Goal: Find specific page/section: Find specific page/section

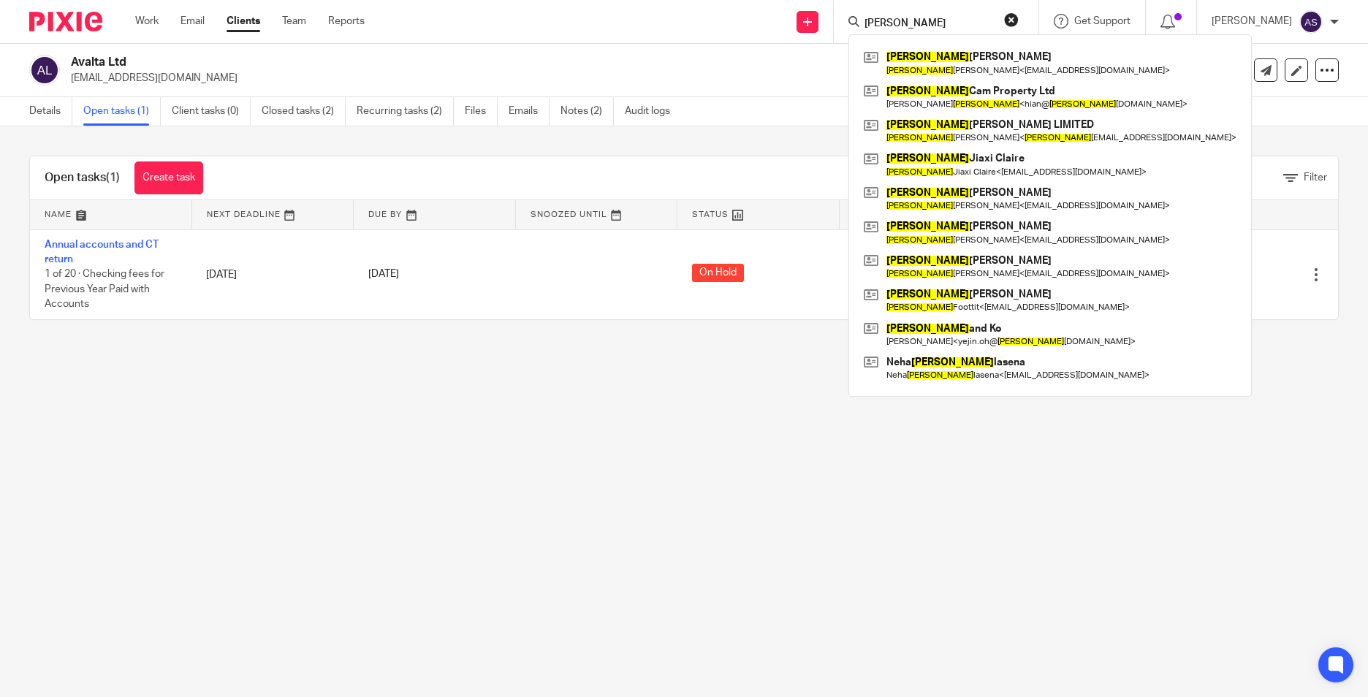
click at [892, 20] on input "[PERSON_NAME]" at bounding box center [929, 24] width 132 height 13
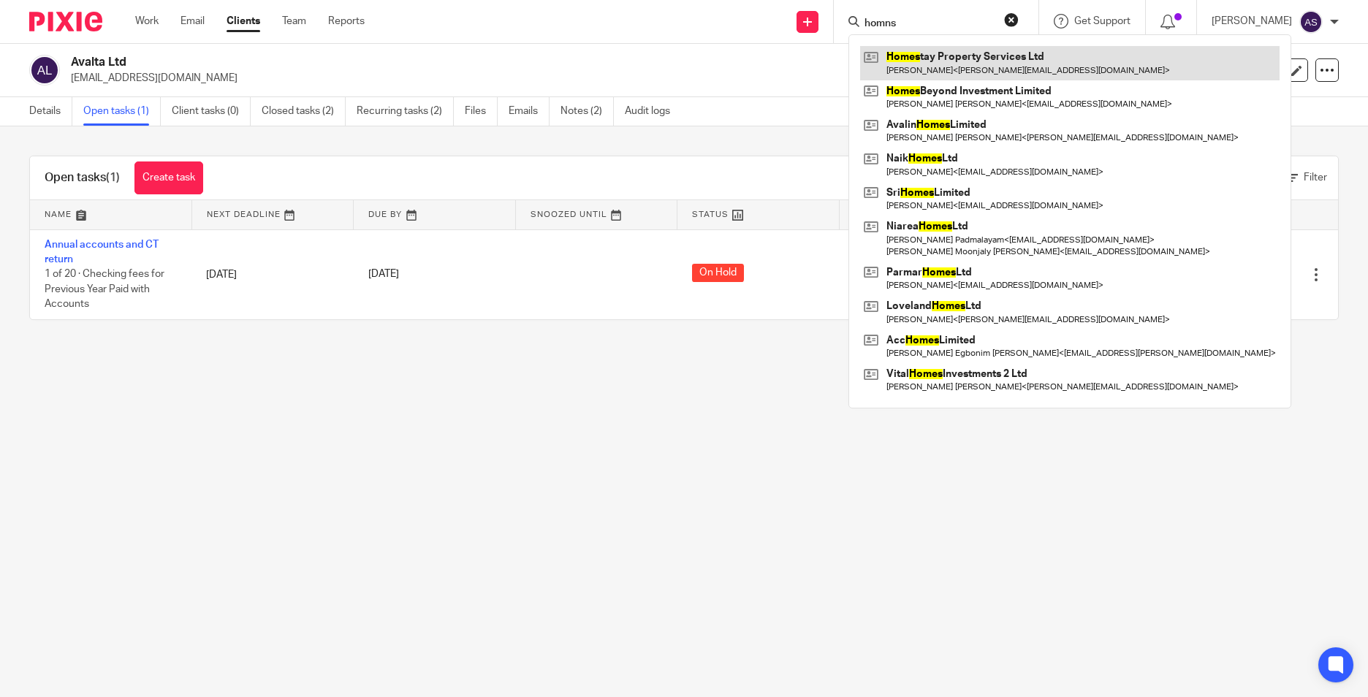
type input "homns"
click at [928, 63] on link at bounding box center [1070, 63] width 420 height 34
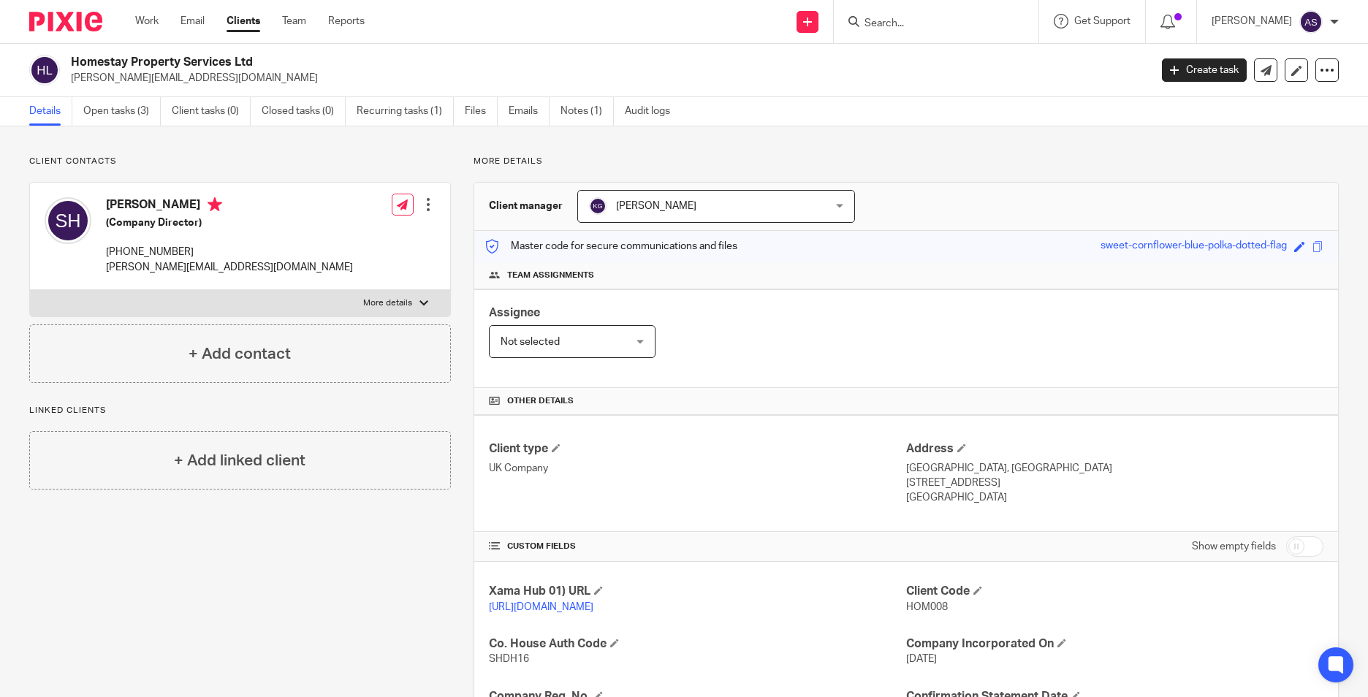
click at [941, 33] on div at bounding box center [936, 21] width 205 height 43
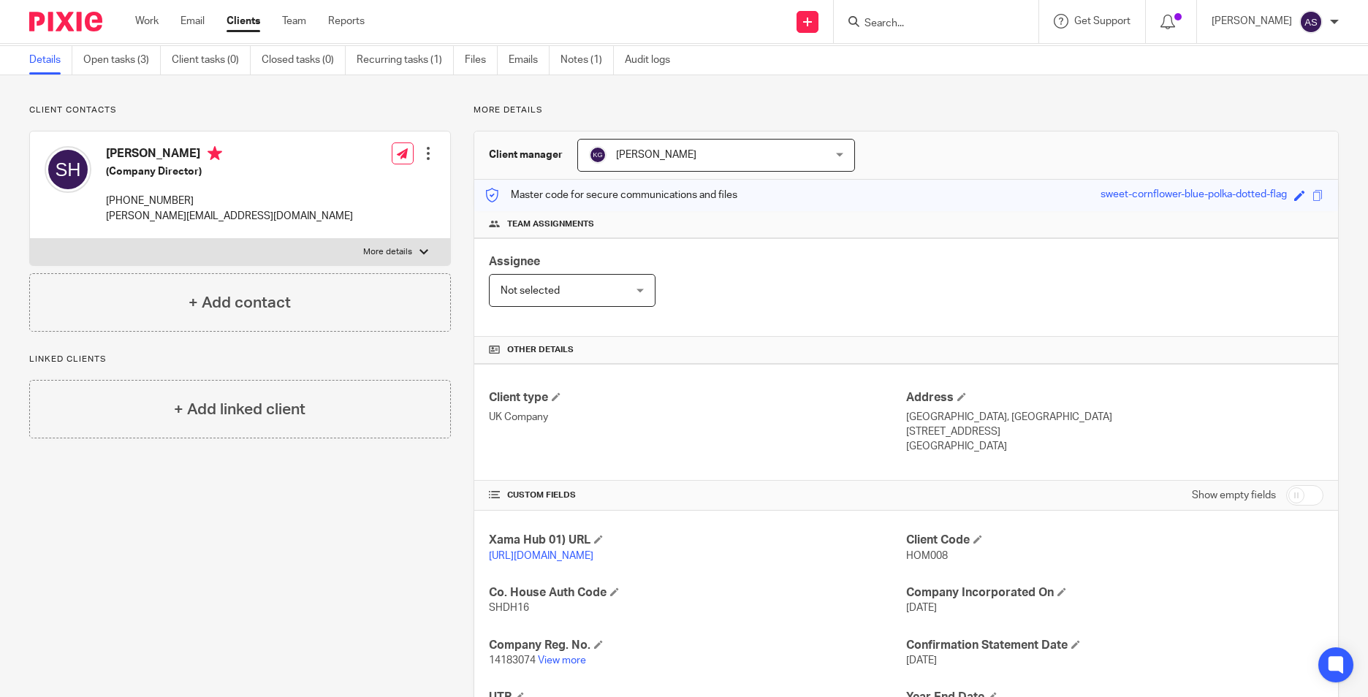
scroll to position [146, 0]
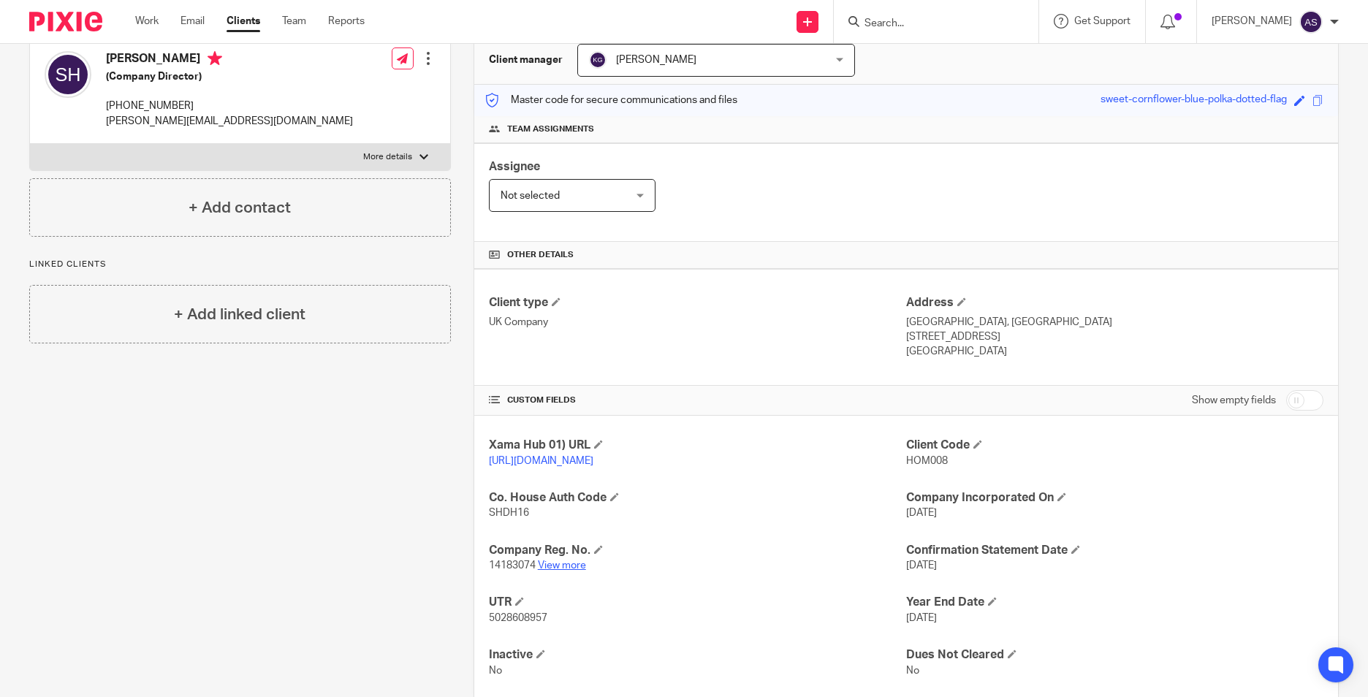
click at [545, 571] on link "View more" at bounding box center [562, 566] width 48 height 10
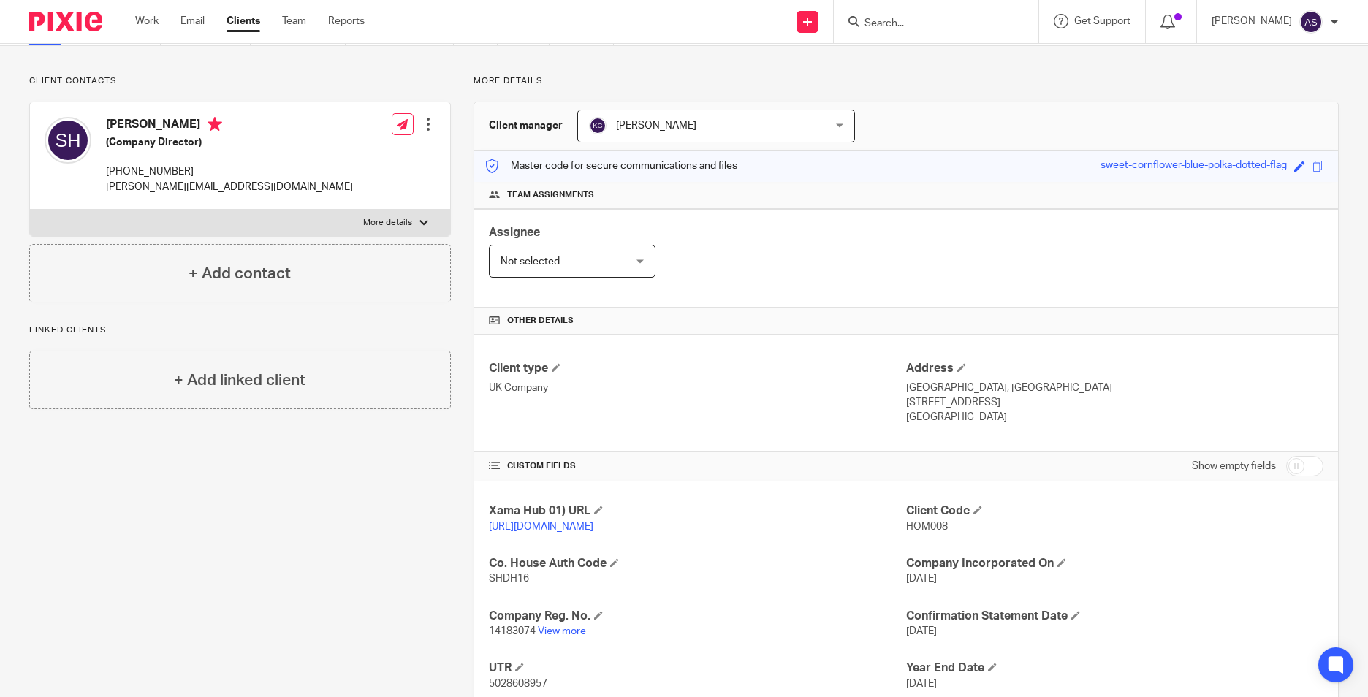
scroll to position [0, 0]
